Goal: Obtain resource: Download file/media

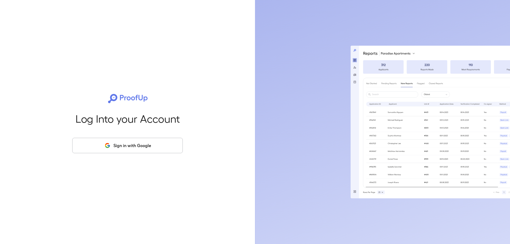
click at [124, 140] on button "Sign in with Google" at bounding box center [127, 145] width 111 height 15
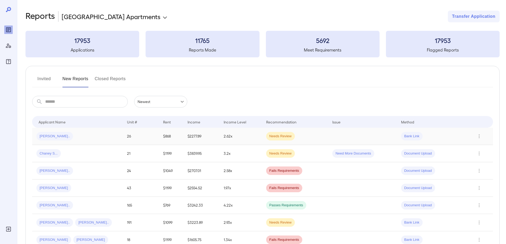
click at [254, 137] on td "2.62x" at bounding box center [240, 136] width 42 height 17
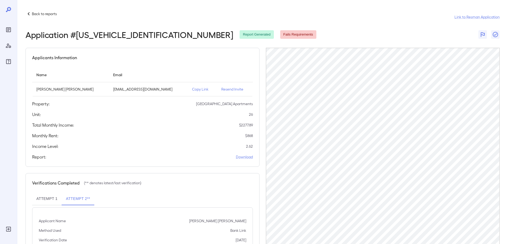
click at [248, 147] on p "2.62" at bounding box center [249, 146] width 7 height 5
click at [32, 12] on icon at bounding box center [29, 14] width 6 height 6
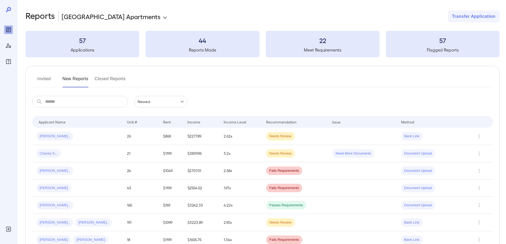
click at [114, 16] on body "**********" at bounding box center [253, 122] width 506 height 244
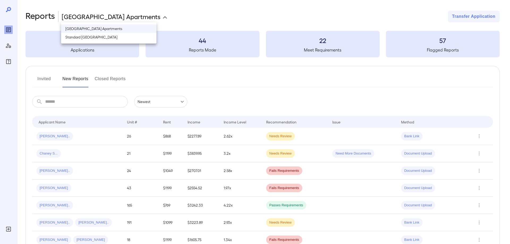
click at [103, 35] on li "Standard [GEOGRAPHIC_DATA]" at bounding box center [108, 37] width 95 height 9
type input "**********"
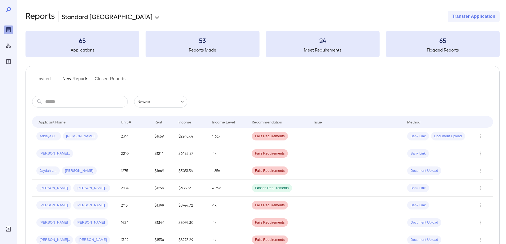
click at [48, 78] on button "Invited" at bounding box center [44, 81] width 24 height 13
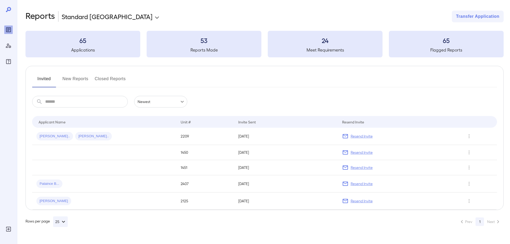
click at [76, 79] on button "New Reports" at bounding box center [75, 81] width 26 height 13
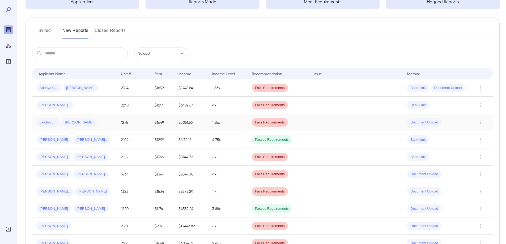
scroll to position [53, 0]
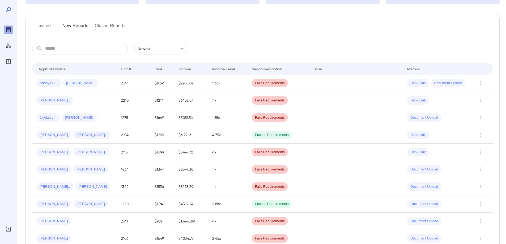
click at [228, 100] on td "-1x" at bounding box center [228, 100] width 40 height 17
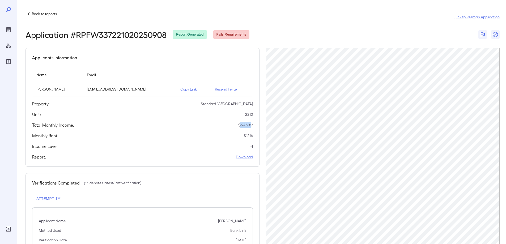
drag, startPoint x: 252, startPoint y: 126, endPoint x: 244, endPoint y: 125, distance: 7.2
click at [240, 123] on p "$ 6482.87" at bounding box center [245, 124] width 15 height 5
click at [250, 126] on p "$ 6482.87" at bounding box center [245, 124] width 15 height 5
click at [253, 134] on div "Applicants Information Name Email Brion Terrell Floyd brionfloyd23@gmail.com Co…" at bounding box center [143, 107] width 234 height 119
click at [32, 14] on p "Back to reports" at bounding box center [44, 13] width 25 height 5
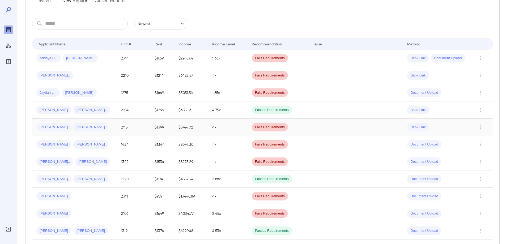
scroll to position [80, 0]
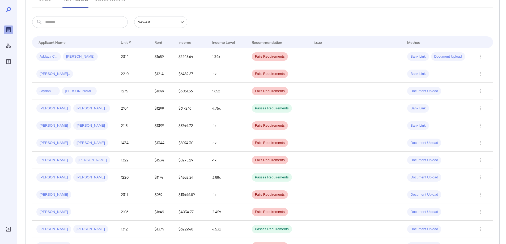
click at [233, 107] on td "4.75x" at bounding box center [228, 108] width 40 height 17
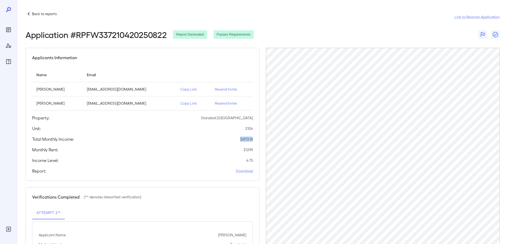
drag, startPoint x: 250, startPoint y: 140, endPoint x: 240, endPoint y: 140, distance: 10.1
click at [240, 140] on p "$ 6172.16" at bounding box center [246, 139] width 13 height 5
click at [243, 152] on div "Monthly Rent: $ 1299" at bounding box center [142, 150] width 221 height 6
drag, startPoint x: 252, startPoint y: 139, endPoint x: 242, endPoint y: 140, distance: 10.4
click at [242, 140] on p "$ 6172.16" at bounding box center [246, 139] width 13 height 5
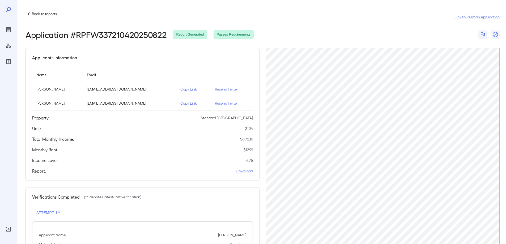
click at [251, 151] on p "$ 1299" at bounding box center [248, 149] width 9 height 5
drag, startPoint x: 242, startPoint y: 148, endPoint x: 253, endPoint y: 153, distance: 12.2
click at [253, 153] on div "Applicants Information Name Email John Paul Jones jpdesignz@gmail.com Copy Link…" at bounding box center [143, 114] width 234 height 133
click at [257, 157] on div "Applicants Information Name Email John Paul Jones jpdesignz@gmail.com Copy Link…" at bounding box center [143, 114] width 234 height 133
drag, startPoint x: 254, startPoint y: 151, endPoint x: 243, endPoint y: 149, distance: 11.1
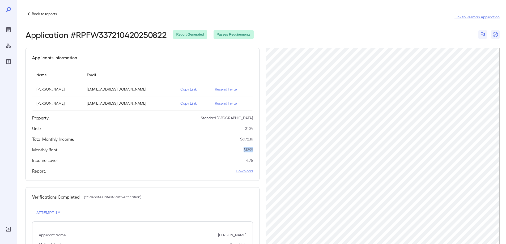
click at [242, 147] on div "Applicants Information Name Email John Paul Jones jpdesignz@gmail.com Copy Link…" at bounding box center [143, 114] width 234 height 133
click at [248, 161] on p "4.75" at bounding box center [249, 160] width 7 height 5
drag, startPoint x: 254, startPoint y: 161, endPoint x: 246, endPoint y: 159, distance: 8.6
click at [245, 160] on div "Applicants Information Name Email John Paul Jones jpdesignz@gmail.com Copy Link…" at bounding box center [143, 114] width 234 height 133
click at [32, 14] on p "Back to reports" at bounding box center [44, 13] width 25 height 5
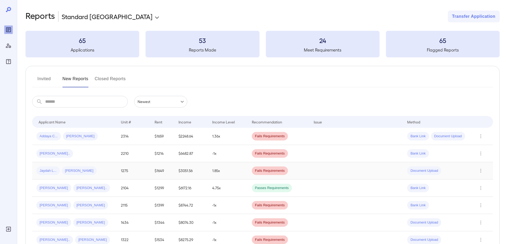
click at [128, 174] on td "1275" at bounding box center [134, 170] width 34 height 17
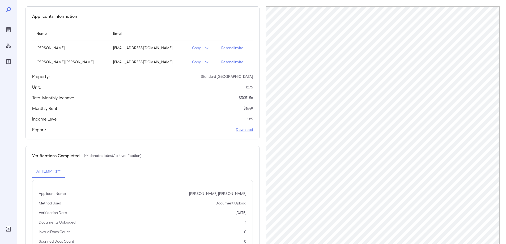
scroll to position [65, 0]
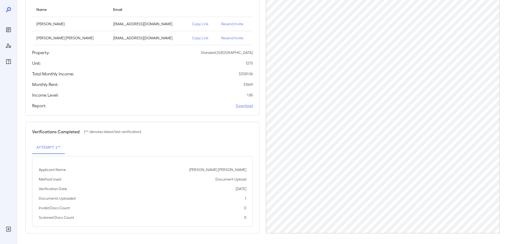
click at [236, 104] on link "Download" at bounding box center [244, 105] width 17 height 5
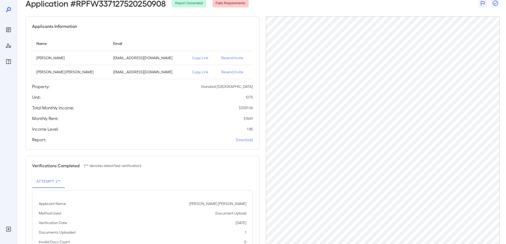
scroll to position [0, 0]
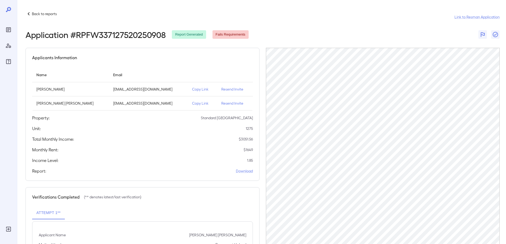
click at [40, 15] on p "Back to reports" at bounding box center [44, 13] width 25 height 5
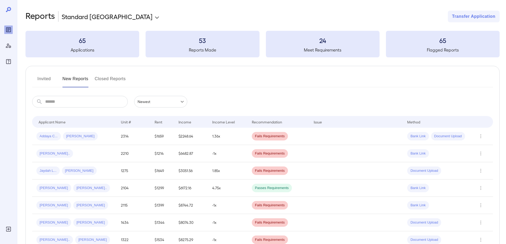
click at [43, 77] on button "Invited" at bounding box center [44, 81] width 24 height 13
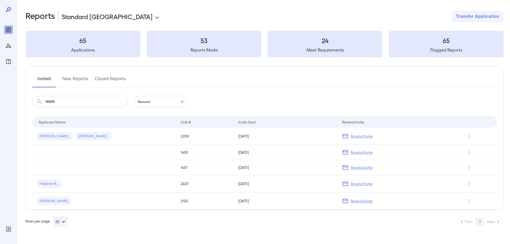
drag, startPoint x: 76, startPoint y: 79, endPoint x: 78, endPoint y: 84, distance: 5.0
click at [77, 83] on button "New Reports" at bounding box center [75, 81] width 26 height 13
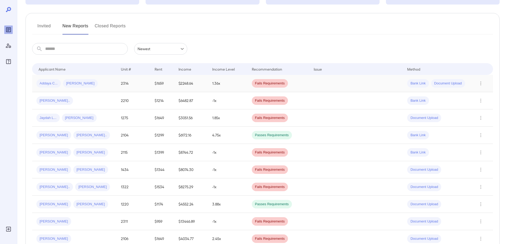
scroll to position [53, 0]
click at [49, 26] on button "Invited" at bounding box center [44, 28] width 24 height 13
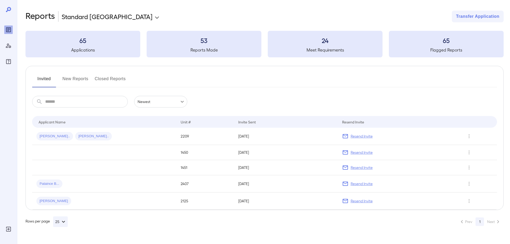
click at [73, 82] on button "New Reports" at bounding box center [75, 81] width 26 height 13
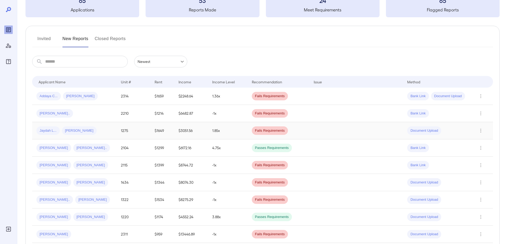
scroll to position [53, 0]
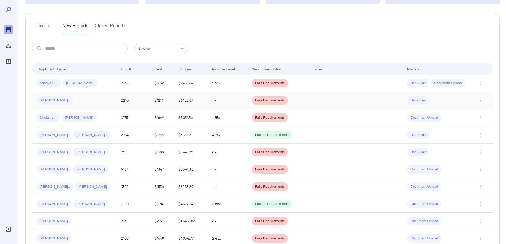
click at [210, 101] on td "-1x" at bounding box center [228, 100] width 40 height 17
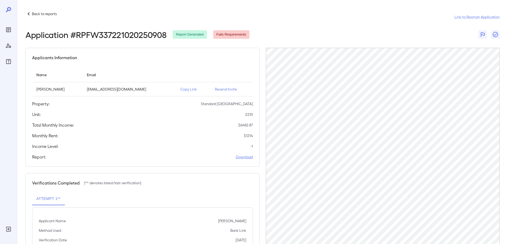
click at [239, 158] on link "Download" at bounding box center [244, 156] width 17 height 5
click at [28, 13] on icon at bounding box center [29, 14] width 6 height 6
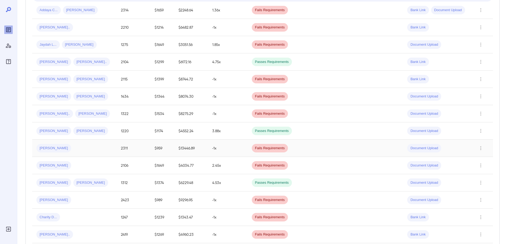
scroll to position [106, 0]
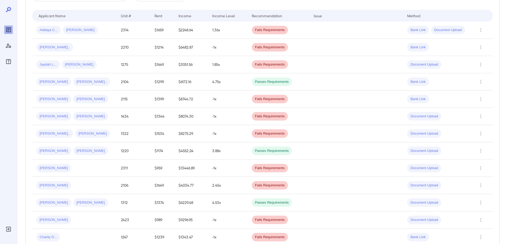
click at [228, 102] on td "-1x" at bounding box center [228, 99] width 40 height 17
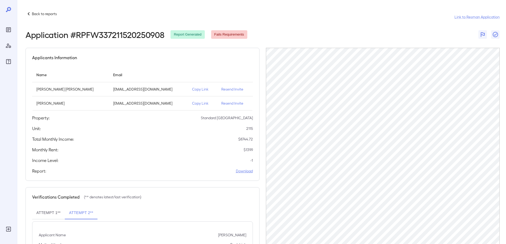
click at [242, 173] on link "Download" at bounding box center [244, 170] width 17 height 5
click at [32, 14] on p "Back to reports" at bounding box center [44, 13] width 25 height 5
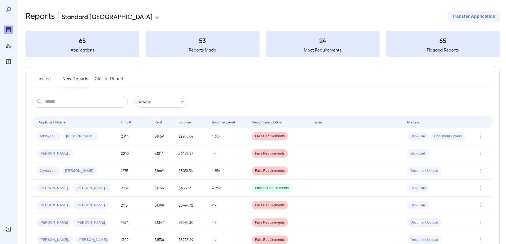
click at [112, 134] on div "Addaya C... Matt E..." at bounding box center [74, 136] width 76 height 9
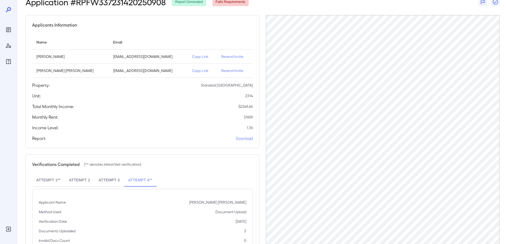
scroll to position [65, 0]
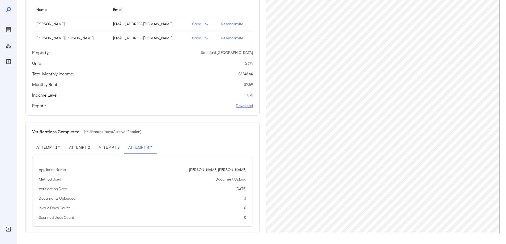
click at [247, 106] on link "Download" at bounding box center [244, 105] width 17 height 5
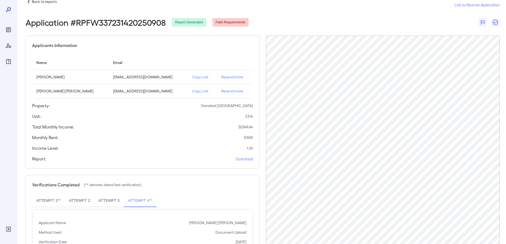
click at [37, 3] on p "Back to reports" at bounding box center [44, 1] width 25 height 5
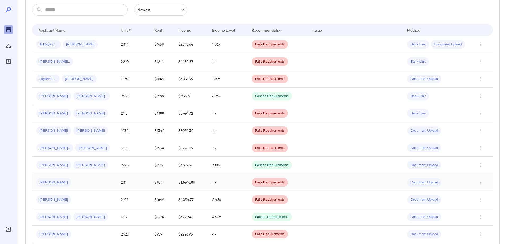
scroll to position [145, 0]
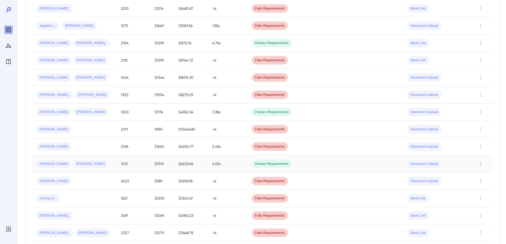
click at [133, 167] on td "1312" at bounding box center [134, 163] width 34 height 17
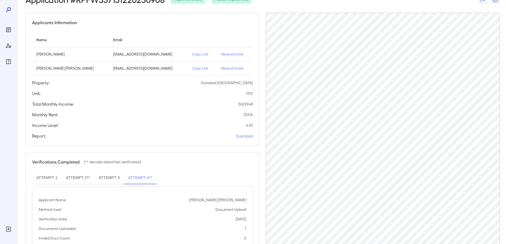
scroll to position [65, 0]
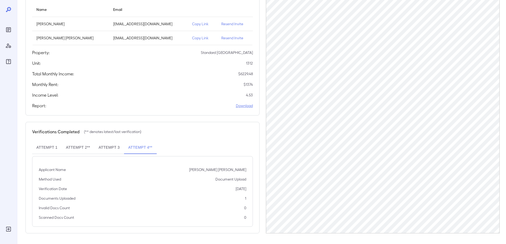
click at [242, 105] on link "Download" at bounding box center [244, 105] width 17 height 5
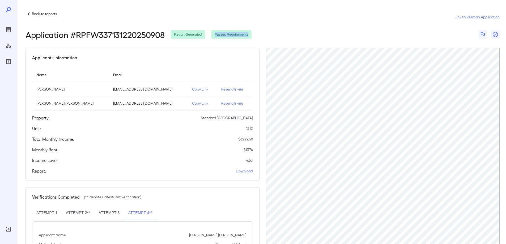
drag, startPoint x: 212, startPoint y: 32, endPoint x: 251, endPoint y: 35, distance: 39.0
click at [251, 35] on div "Passes Requirements" at bounding box center [231, 34] width 40 height 9
click at [213, 31] on div "Passes Requirements" at bounding box center [231, 34] width 40 height 9
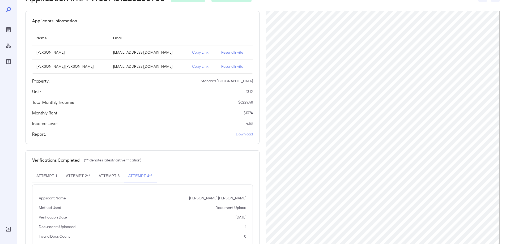
scroll to position [65, 0]
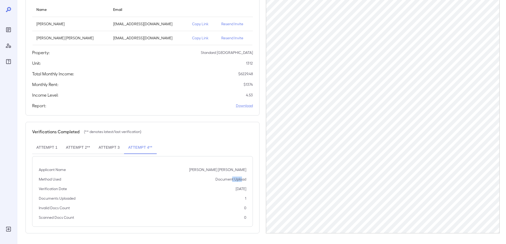
drag, startPoint x: 232, startPoint y: 179, endPoint x: 242, endPoint y: 184, distance: 11.5
click at [242, 184] on div "Applicant Name Jenna Lee Kazarian Method Used Document Upload Verification Date…" at bounding box center [142, 191] width 221 height 71
drag, startPoint x: 248, startPoint y: 201, endPoint x: 244, endPoint y: 199, distance: 3.9
click at [244, 199] on div "Applicant Name Jenna Lee Kazarian Method Used Document Upload Verification Date…" at bounding box center [142, 191] width 221 height 71
click at [109, 147] on button "Attempt 3" at bounding box center [108, 147] width 29 height 13
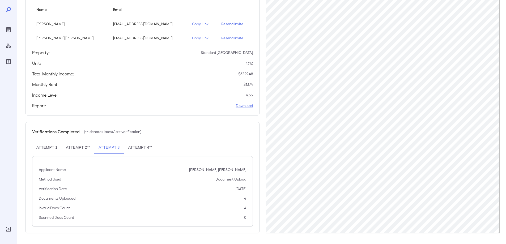
click at [143, 146] on button "Attempt 4**" at bounding box center [140, 147] width 33 height 13
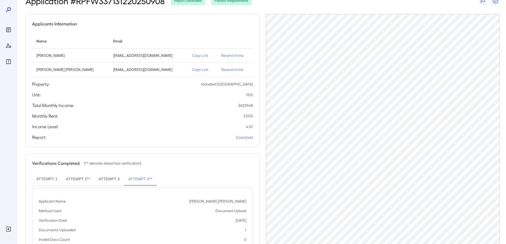
scroll to position [0, 0]
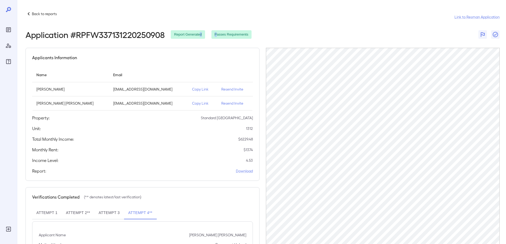
click at [218, 35] on div "Application # RPFW337131220250908 Report Generated Passes Requirements" at bounding box center [139, 35] width 226 height 10
click at [248, 23] on header "Back to reports Link to Resman Application Application # RPFW337131220250908 Re…" at bounding box center [263, 25] width 474 height 29
click at [43, 11] on p "Back to reports" at bounding box center [44, 13] width 25 height 5
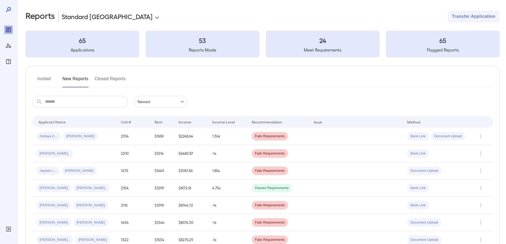
click at [43, 77] on button "Invited" at bounding box center [44, 81] width 24 height 13
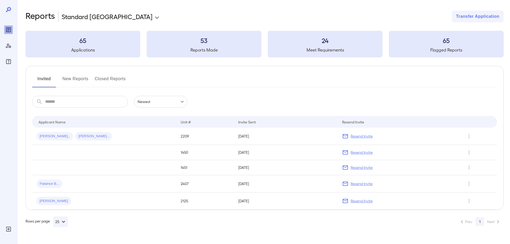
click at [72, 80] on button "New Reports" at bounding box center [75, 81] width 26 height 13
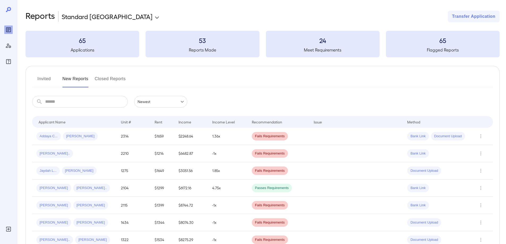
click at [50, 80] on button "Invited" at bounding box center [44, 81] width 24 height 13
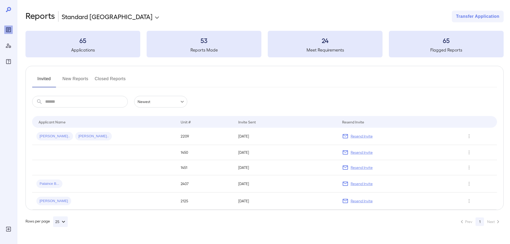
click at [69, 79] on button "New Reports" at bounding box center [75, 81] width 26 height 13
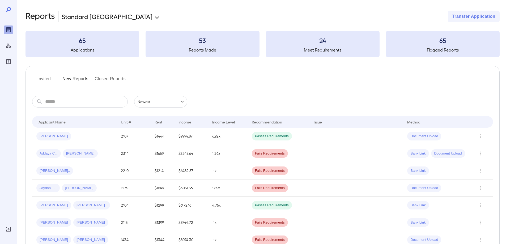
click at [218, 135] on td "6.92x" at bounding box center [228, 136] width 40 height 17
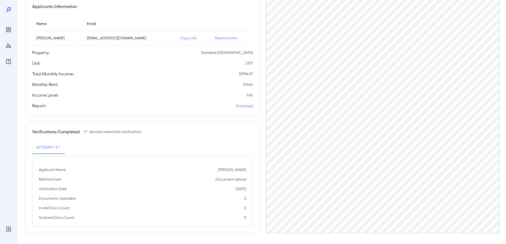
scroll to position [25, 0]
